Goal: Obtain resource: Download file/media

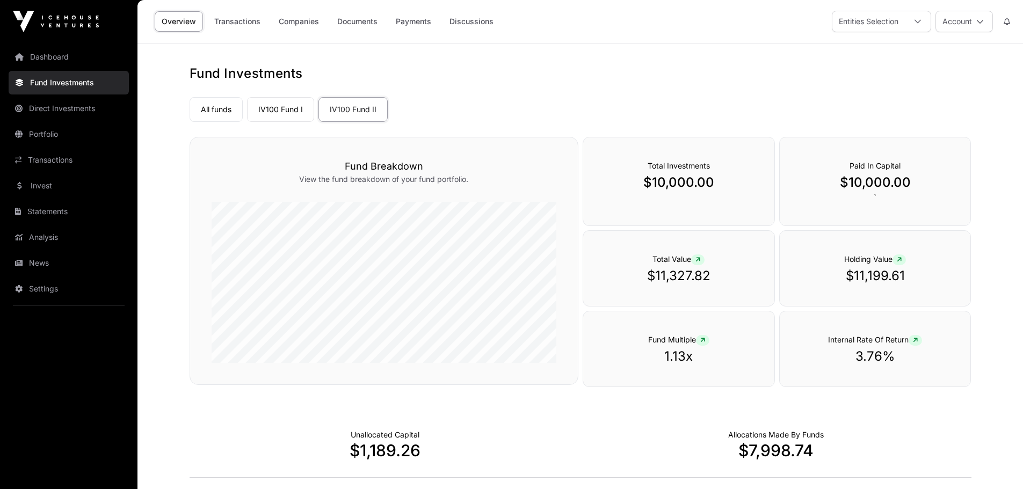
click at [52, 211] on link "Statements" at bounding box center [69, 212] width 120 height 24
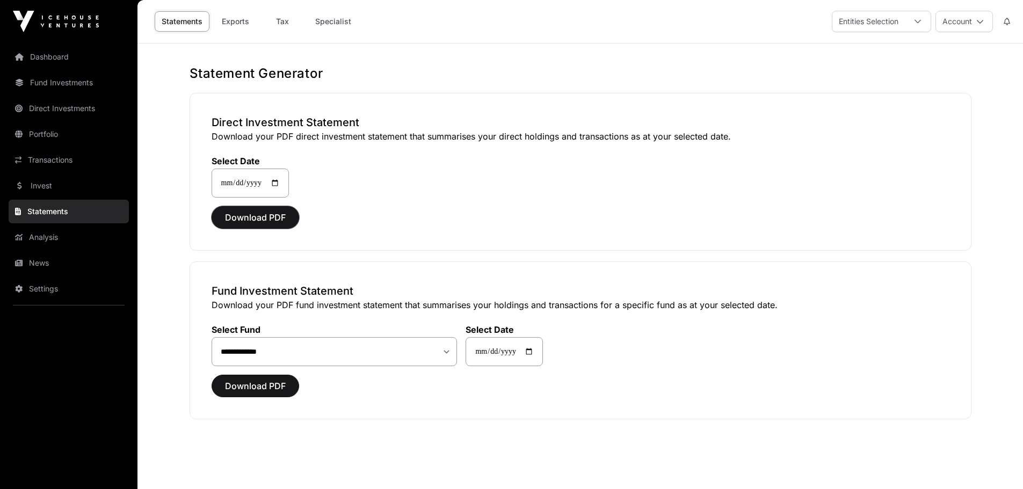
click at [267, 217] on span "Download PDF" at bounding box center [255, 217] width 61 height 13
click at [273, 386] on span "Download PDF" at bounding box center [255, 386] width 61 height 13
click at [249, 385] on span "Download PDF" at bounding box center [255, 386] width 61 height 13
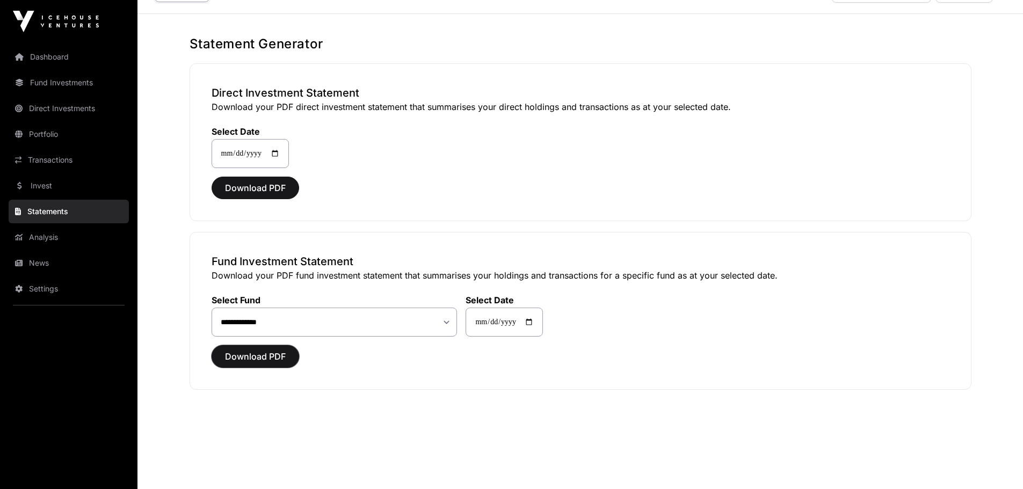
scroll to position [44, 0]
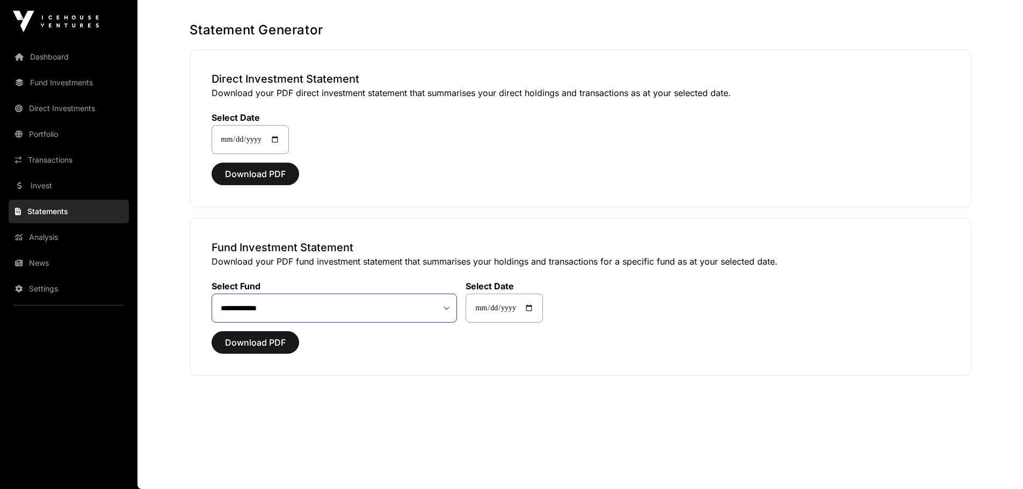
click at [446, 308] on select "**********" at bounding box center [335, 308] width 246 height 29
click at [212, 294] on select "**********" at bounding box center [335, 308] width 246 height 29
click at [271, 343] on span "Download PDF" at bounding box center [255, 342] width 61 height 13
click at [444, 309] on select "**********" at bounding box center [335, 308] width 246 height 29
select select "**"
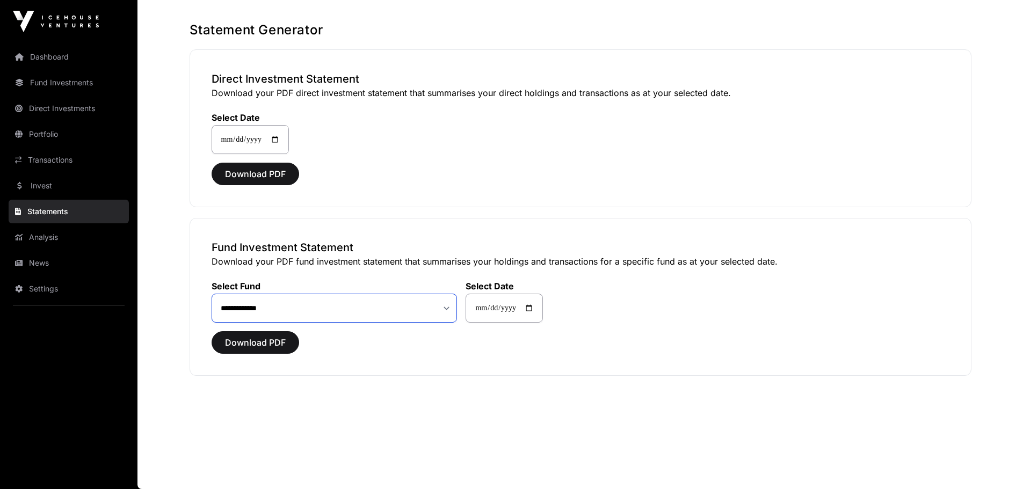
click at [212, 294] on select "**********" at bounding box center [335, 308] width 246 height 29
click at [260, 338] on span "Download PDF" at bounding box center [255, 342] width 61 height 13
click at [540, 308] on input "**********" at bounding box center [504, 308] width 77 height 29
click at [276, 302] on select "**********" at bounding box center [335, 308] width 246 height 29
click at [284, 310] on select "**********" at bounding box center [335, 308] width 246 height 29
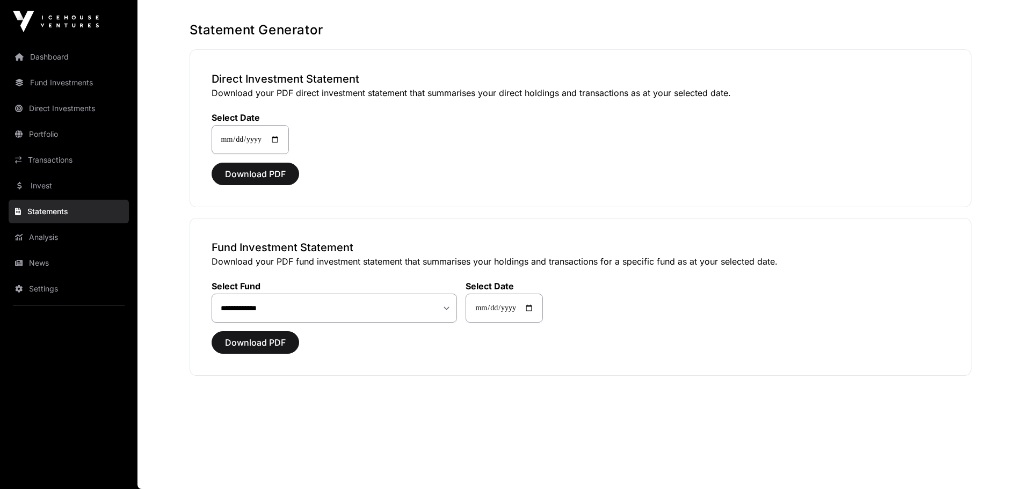
click at [33, 59] on link "Dashboard" at bounding box center [69, 57] width 120 height 24
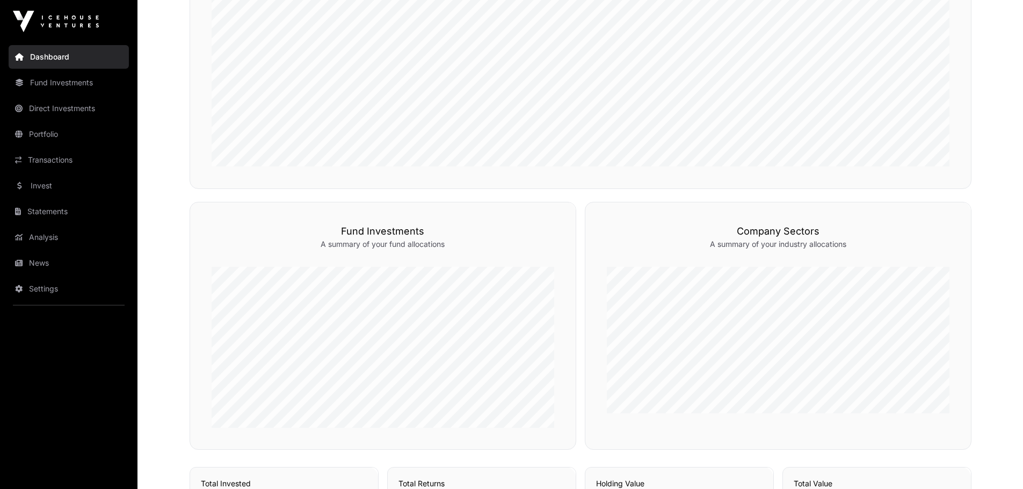
scroll to position [376, 0]
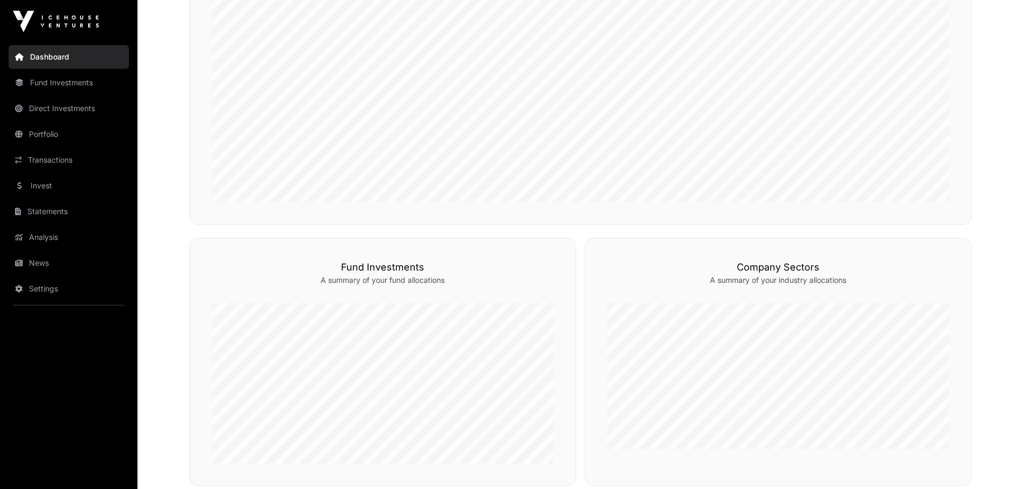
click at [55, 134] on link "Portfolio" at bounding box center [69, 134] width 120 height 24
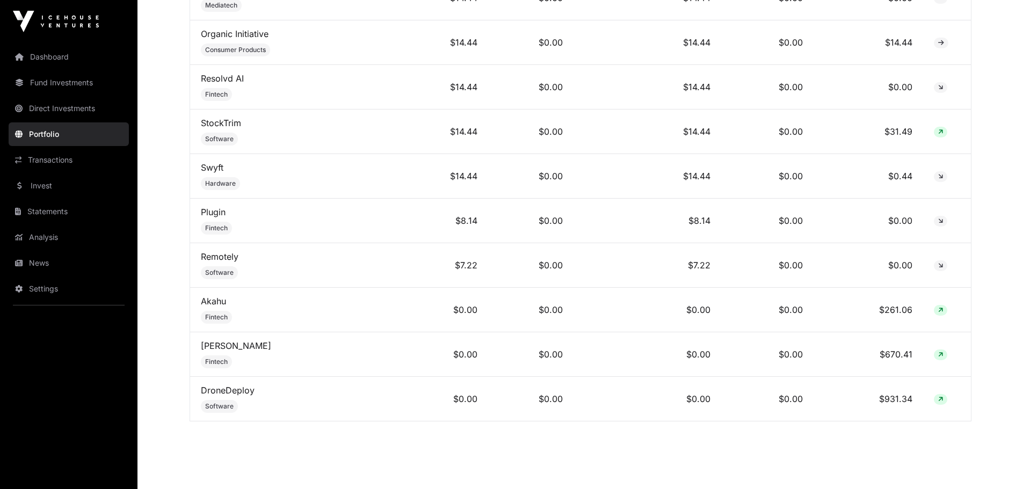
scroll to position [8159, 0]
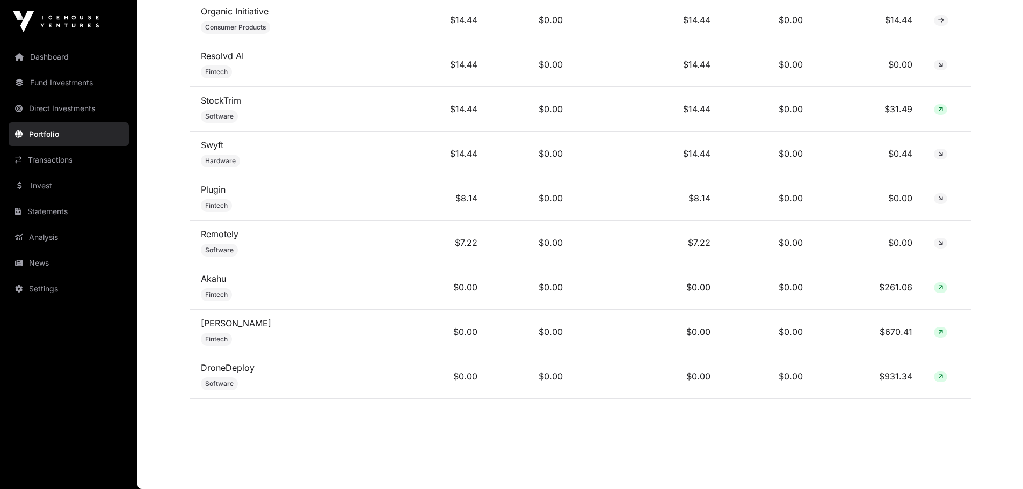
click at [67, 162] on link "Transactions" at bounding box center [69, 160] width 120 height 24
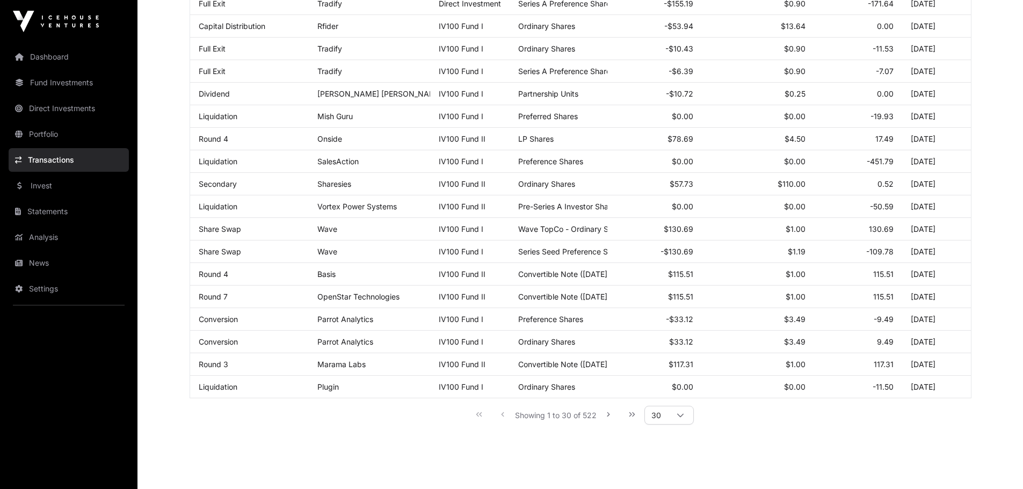
scroll to position [504, 0]
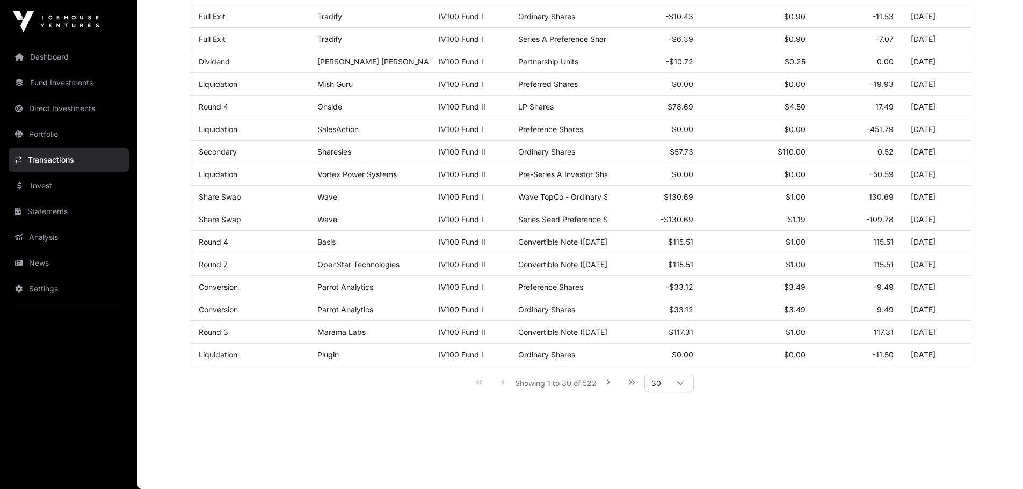
click at [53, 208] on link "Statements" at bounding box center [69, 212] width 120 height 24
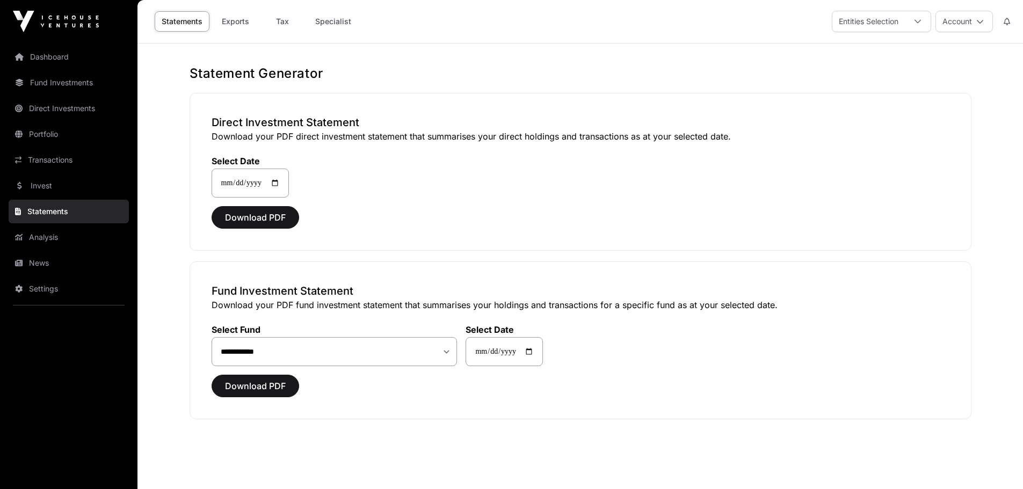
click at [280, 23] on link "Tax" at bounding box center [282, 21] width 43 height 20
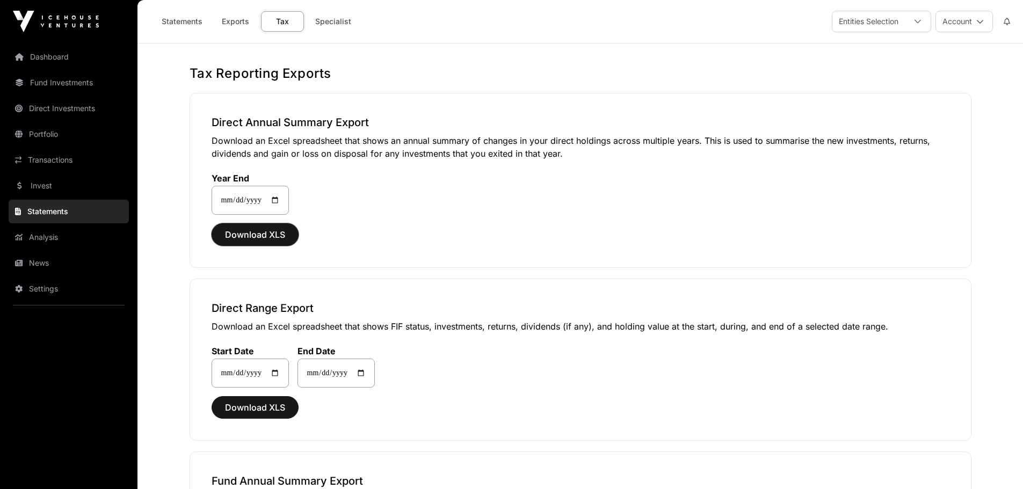
click at [269, 234] on span "Download XLS" at bounding box center [255, 234] width 60 height 13
drag, startPoint x: 913, startPoint y: 8, endPoint x: 634, endPoint y: 200, distance: 338.9
click at [634, 200] on div "**********" at bounding box center [581, 187] width 738 height 55
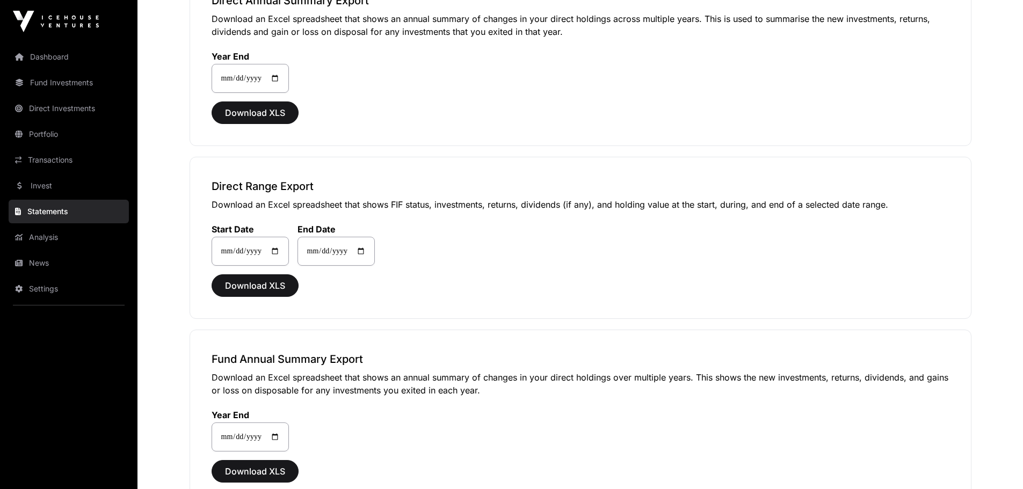
scroll to position [161, 0]
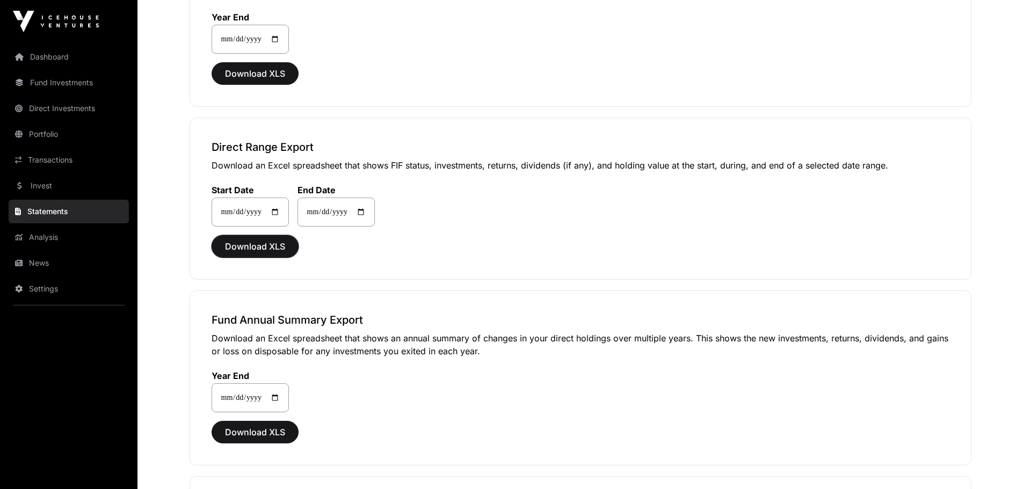
click at [264, 244] on span "Download XLS" at bounding box center [255, 246] width 60 height 13
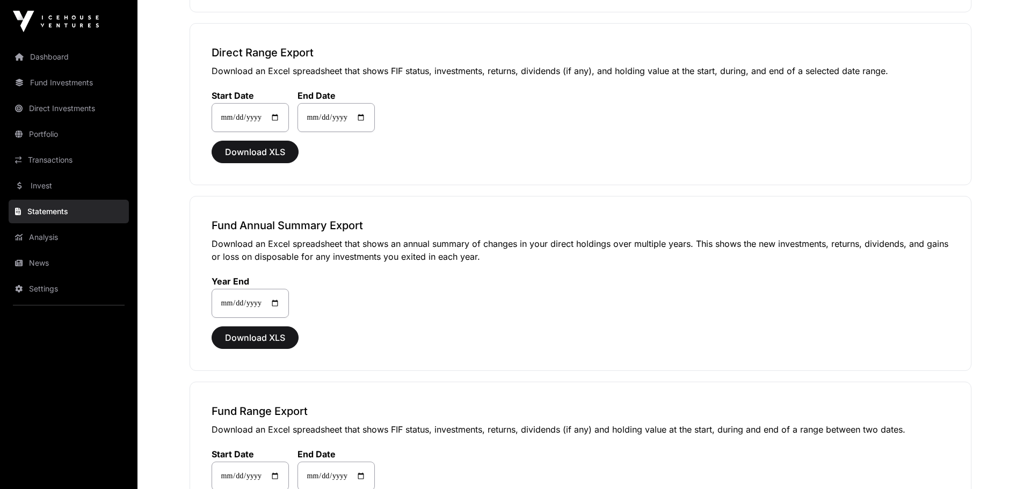
scroll to position [269, 0]
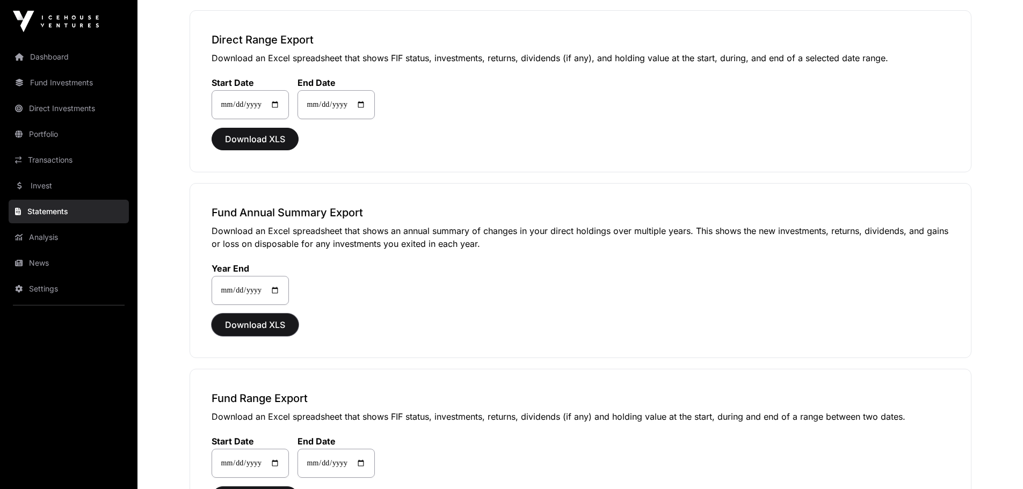
click at [269, 322] on span "Download XLS" at bounding box center [255, 324] width 60 height 13
click at [256, 321] on span "Download XLS" at bounding box center [255, 324] width 60 height 13
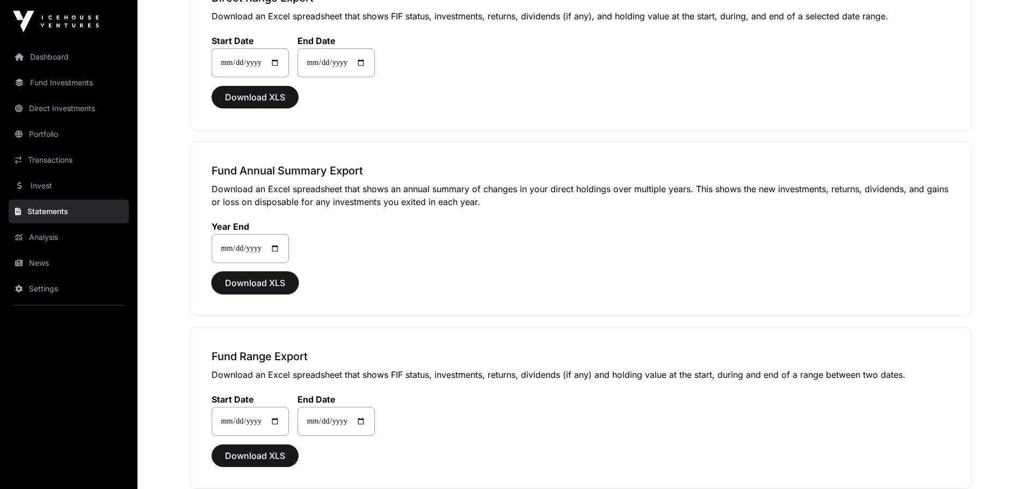
scroll to position [483, 0]
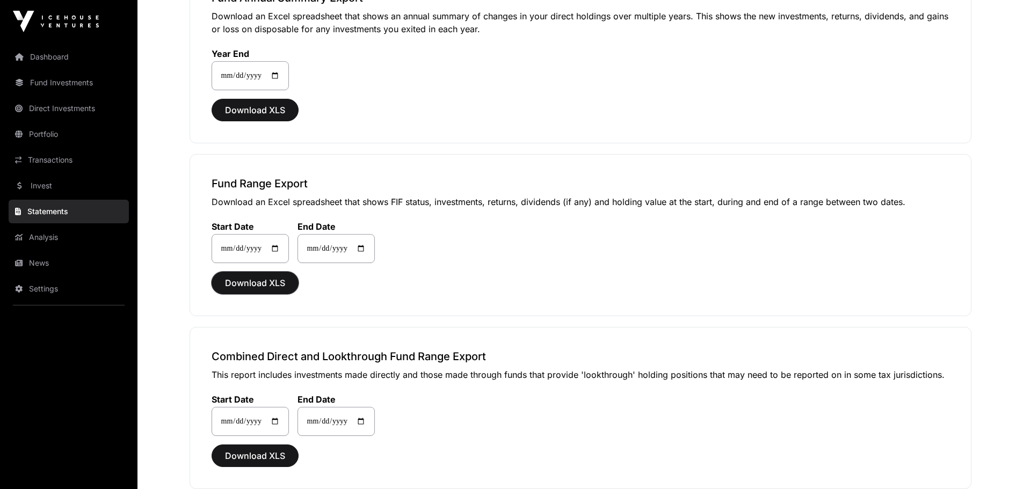
click at [260, 282] on span "Download XLS" at bounding box center [255, 283] width 60 height 13
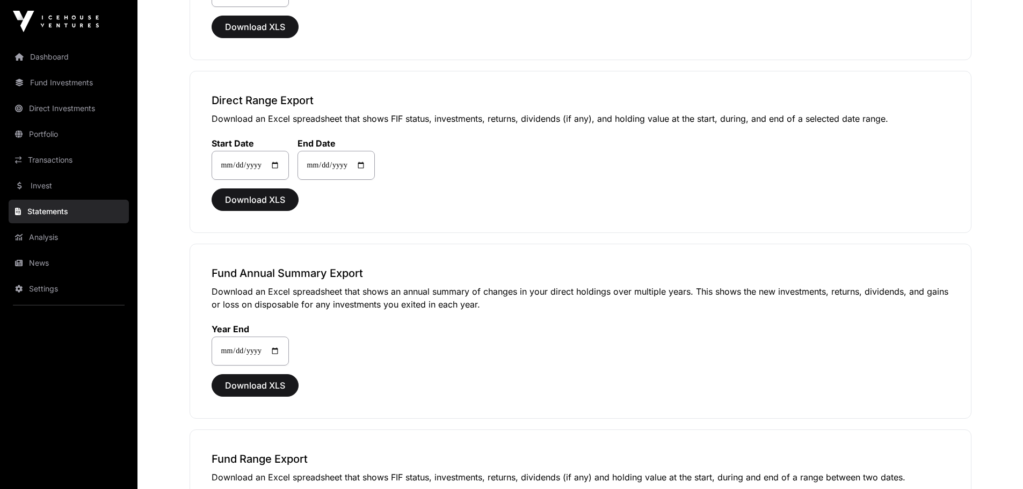
scroll to position [161, 0]
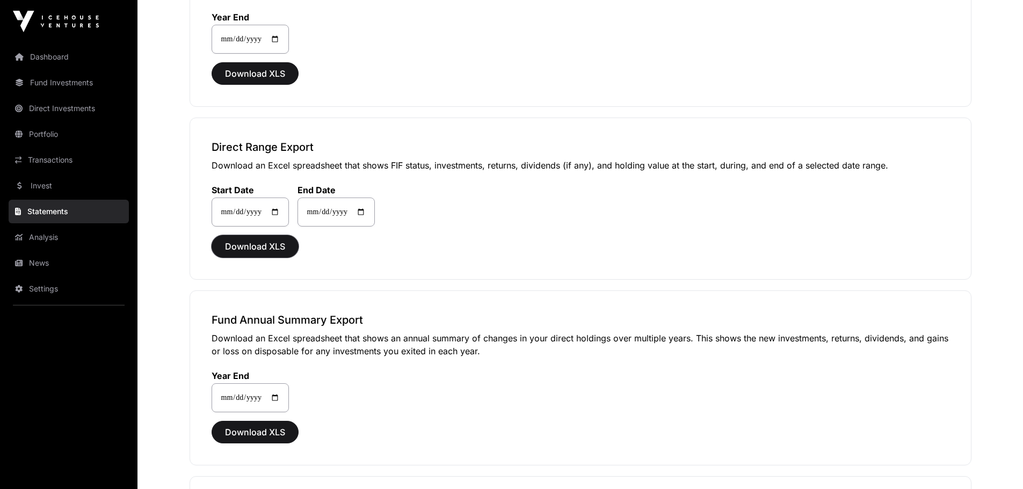
click at [263, 250] on span "Download XLS" at bounding box center [255, 246] width 60 height 13
click at [506, 195] on div "**********" at bounding box center [581, 199] width 738 height 55
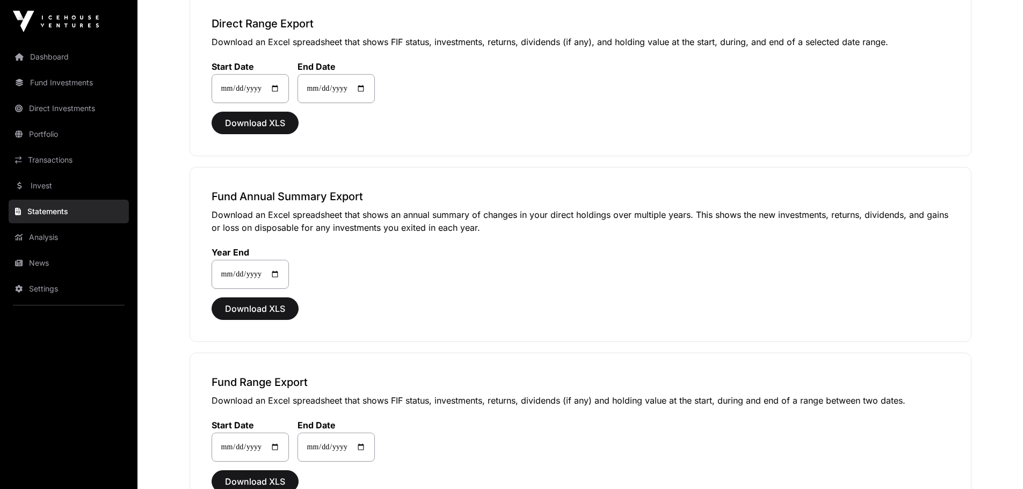
scroll to position [322, 0]
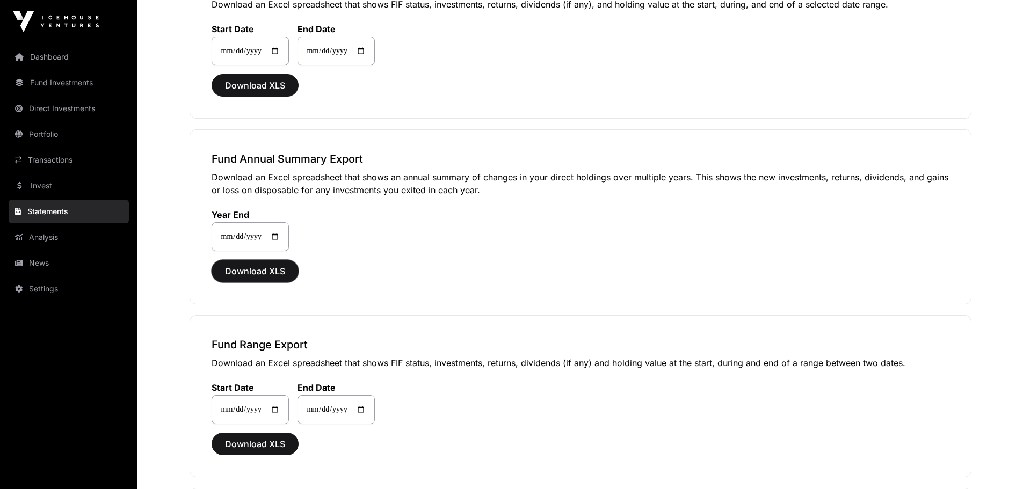
click at [252, 273] on span "Download XLS" at bounding box center [255, 271] width 60 height 13
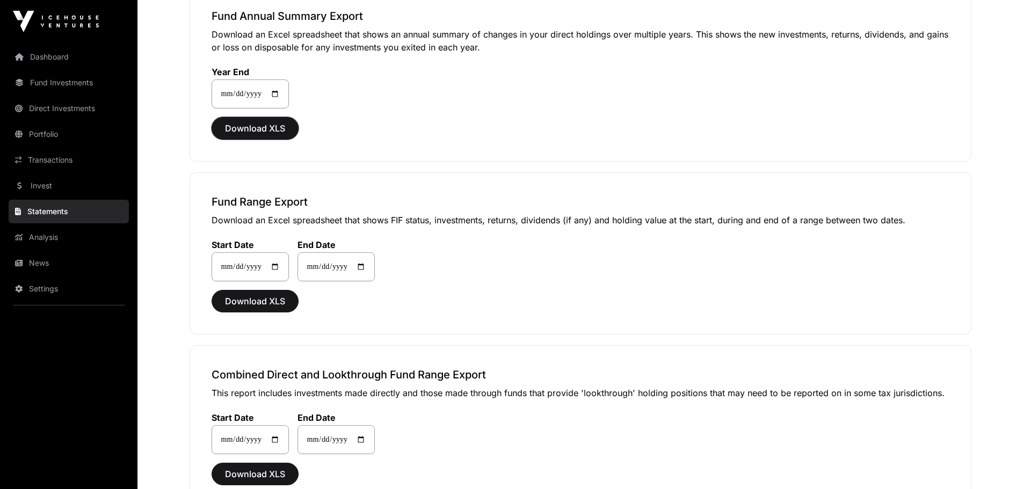
scroll to position [483, 0]
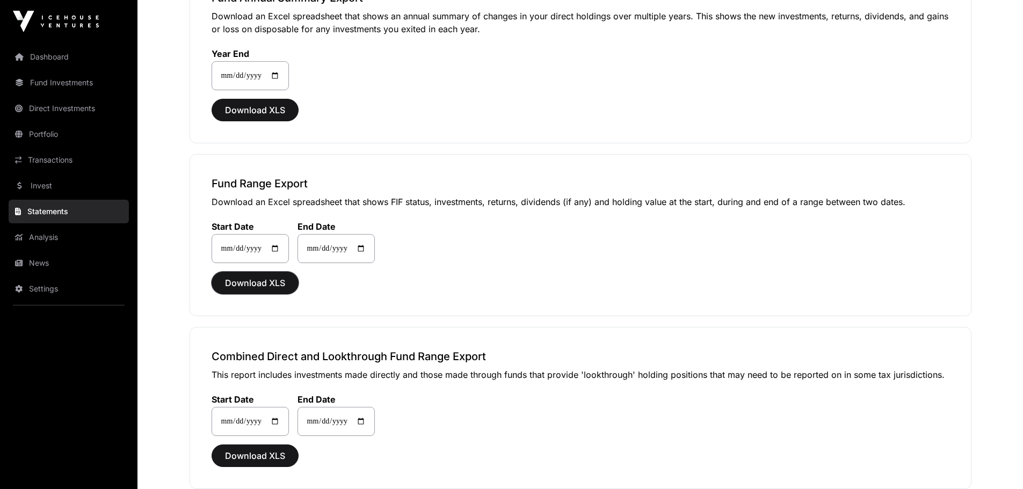
click at [257, 283] on span "Download XLS" at bounding box center [255, 283] width 60 height 13
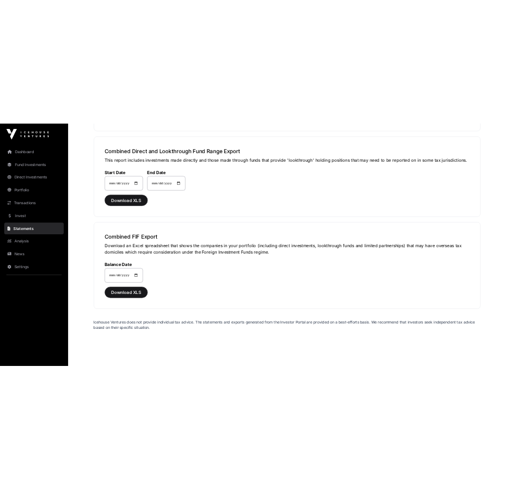
scroll to position [802, 0]
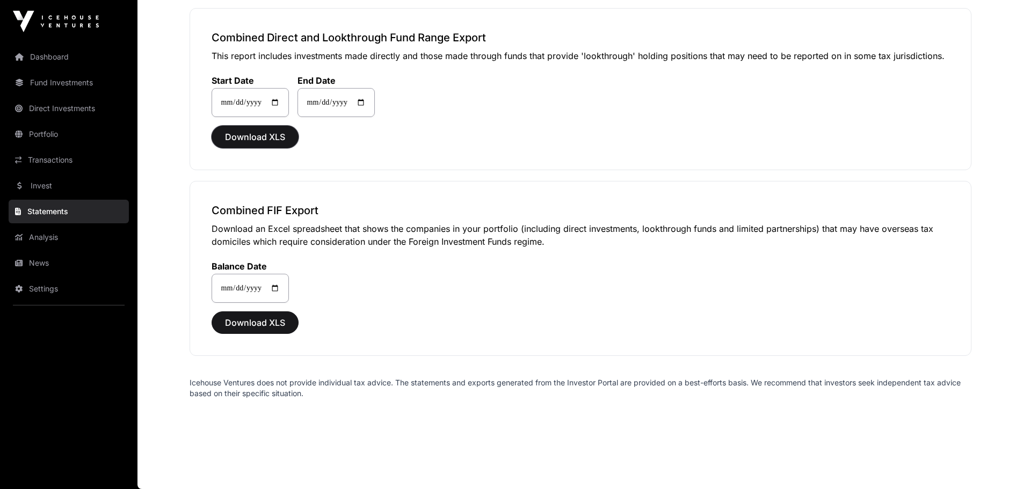
click at [251, 140] on span "Download XLS" at bounding box center [255, 137] width 60 height 13
drag, startPoint x: 254, startPoint y: 327, endPoint x: 262, endPoint y: 329, distance: 8.0
click at [255, 327] on span "Download XLS" at bounding box center [255, 322] width 60 height 13
click at [259, 327] on span "Download XLS" at bounding box center [255, 322] width 60 height 13
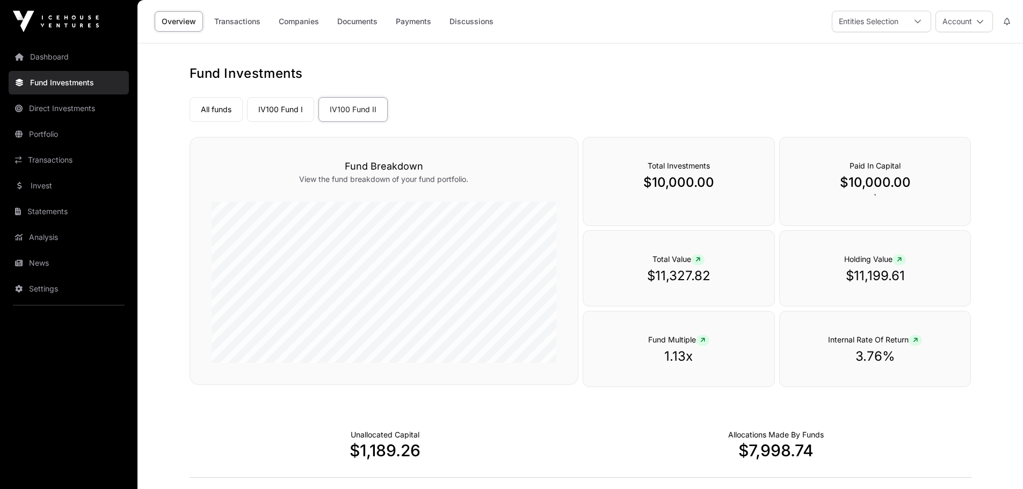
click at [291, 112] on link "IV100 Fund I" at bounding box center [280, 109] width 67 height 25
click at [983, 24] on icon at bounding box center [980, 22] width 8 height 8
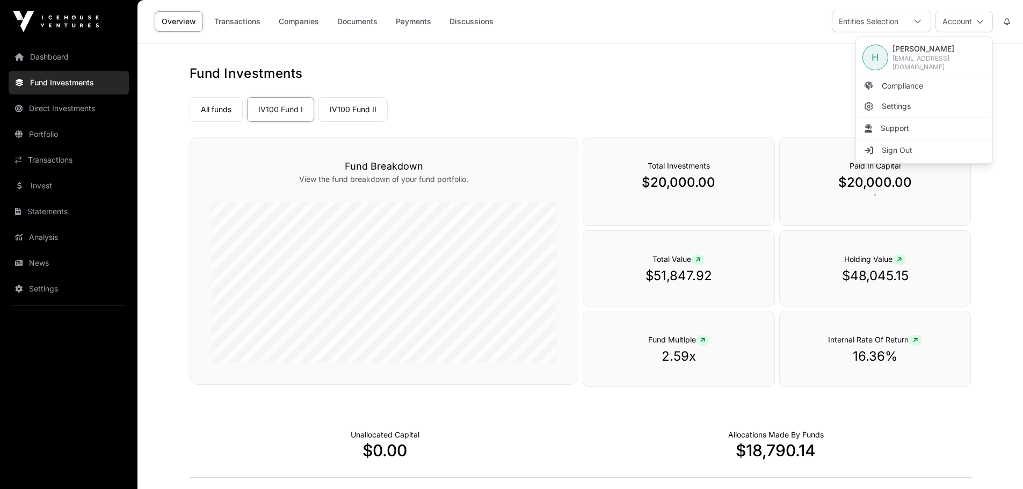
click at [83, 110] on link "Direct Investments" at bounding box center [69, 109] width 120 height 24
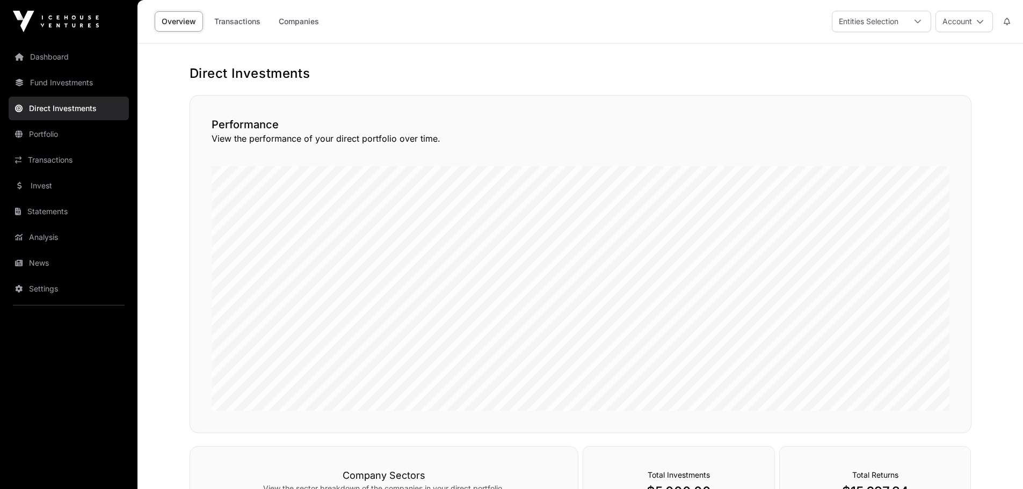
click at [49, 137] on link "Portfolio" at bounding box center [69, 134] width 120 height 24
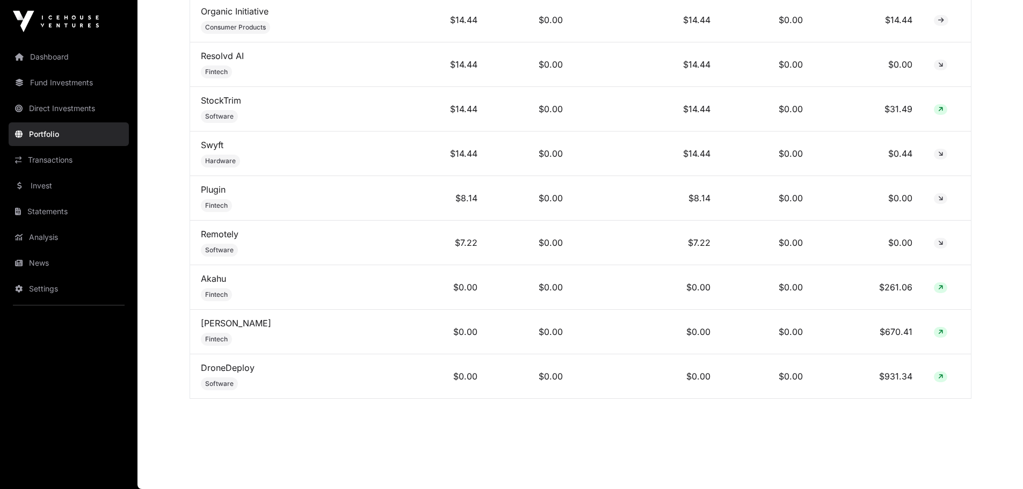
scroll to position [8159, 0]
click at [57, 214] on link "Statements" at bounding box center [69, 212] width 120 height 24
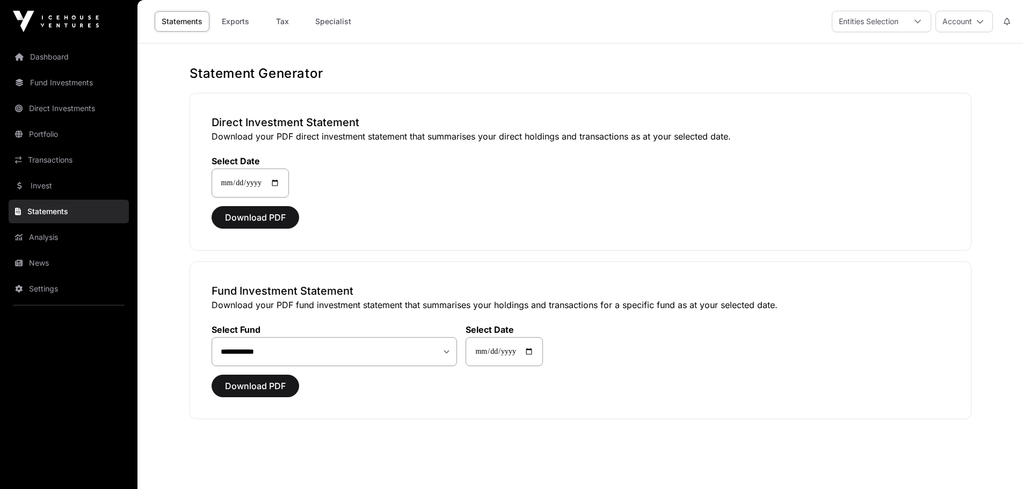
click at [346, 19] on link "Specialist" at bounding box center [333, 21] width 50 height 20
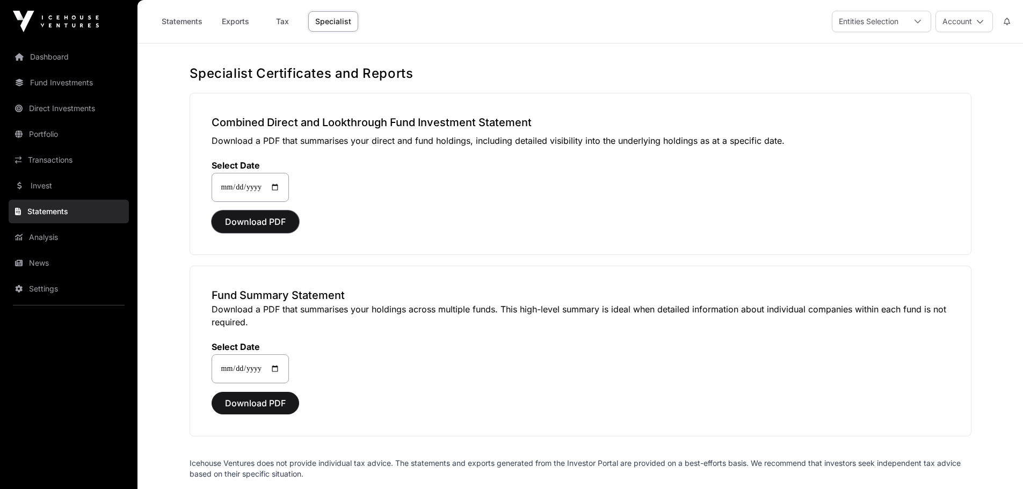
click at [260, 222] on span "Download PDF" at bounding box center [255, 221] width 61 height 13
click at [252, 407] on span "Download PDF" at bounding box center [255, 403] width 61 height 13
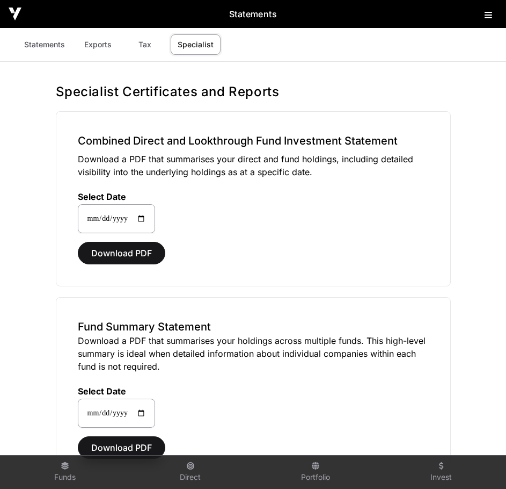
click at [148, 49] on link "Tax" at bounding box center [145, 44] width 43 height 20
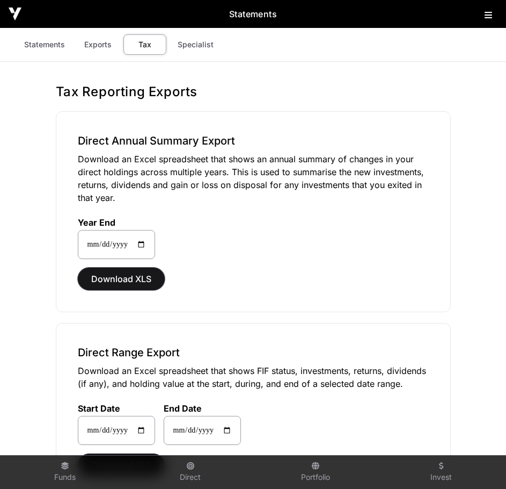
click at [121, 283] on span "Download XLS" at bounding box center [121, 278] width 60 height 13
